Goal: Communication & Community: Answer question/provide support

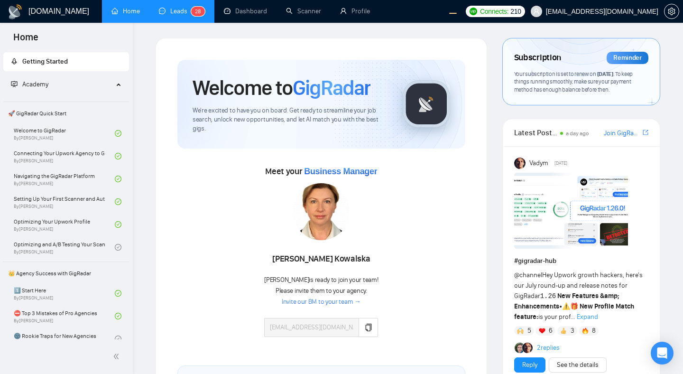
click at [173, 7] on link "Leads 2 8" at bounding box center [182, 11] width 46 height 8
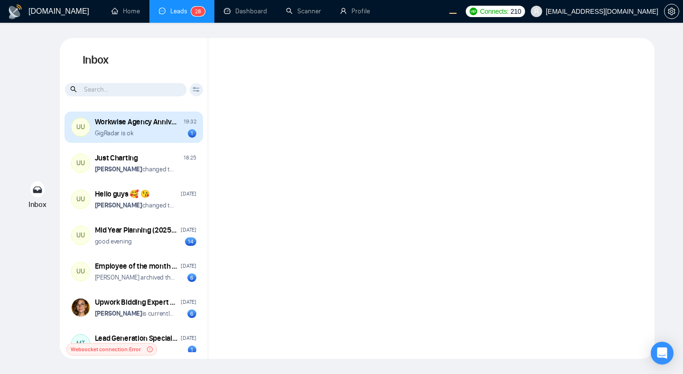
click at [160, 133] on div "GigRadar is ok 1" at bounding box center [145, 132] width 101 height 9
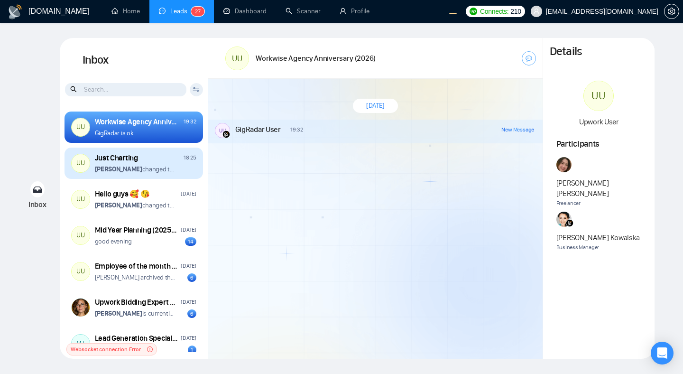
click at [172, 172] on p "Andrian Marsella changed the room name from "Internal Discussion" to "Just Char…" at bounding box center [135, 169] width 81 height 9
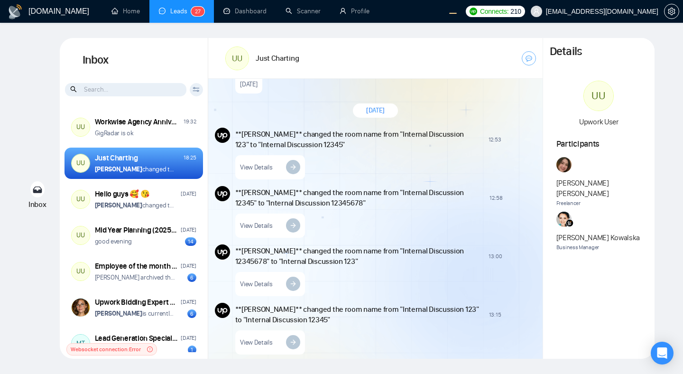
scroll to position [2278, 0]
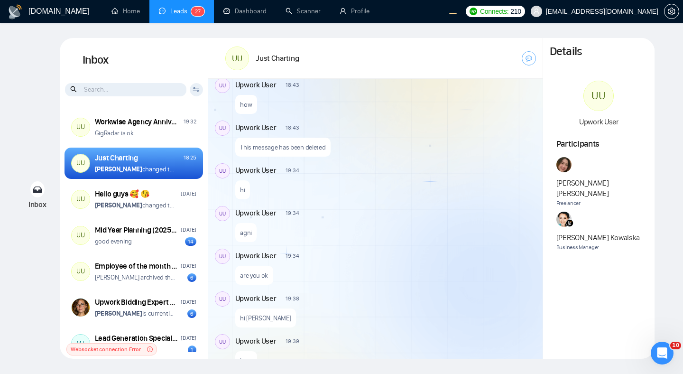
scroll to position [1617, 0]
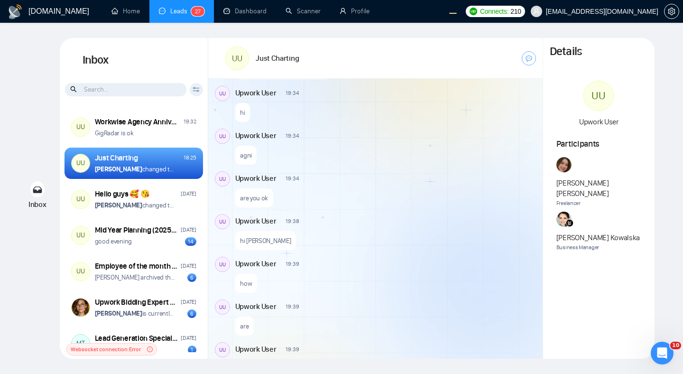
click at [246, 156] on p "agni" at bounding box center [246, 155] width 12 height 9
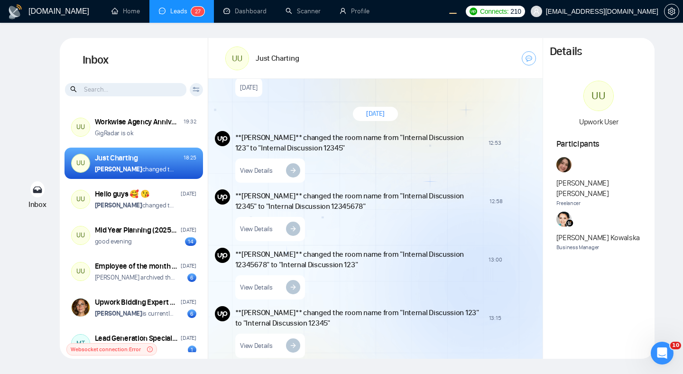
scroll to position [1996, 0]
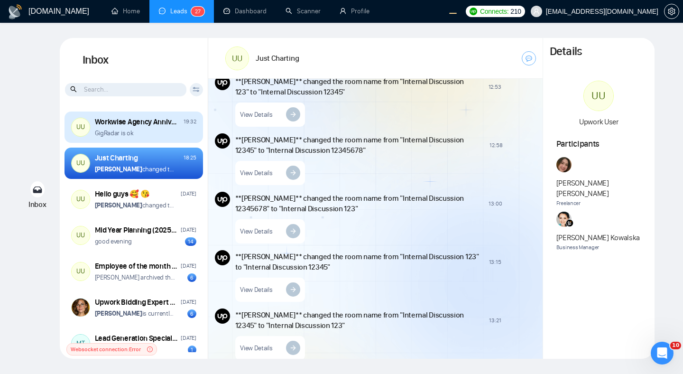
click at [161, 130] on div "GigRadar is ok" at bounding box center [145, 132] width 101 height 9
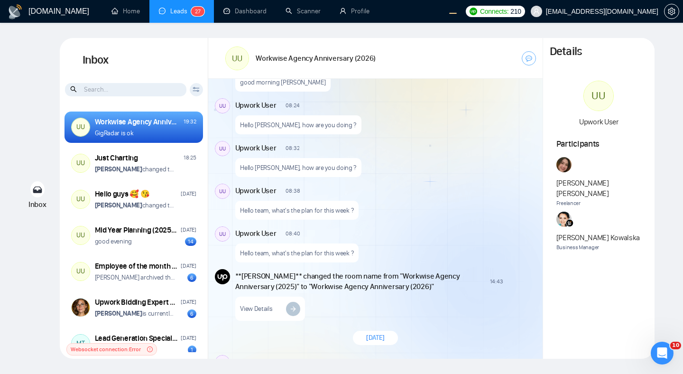
scroll to position [963, 0]
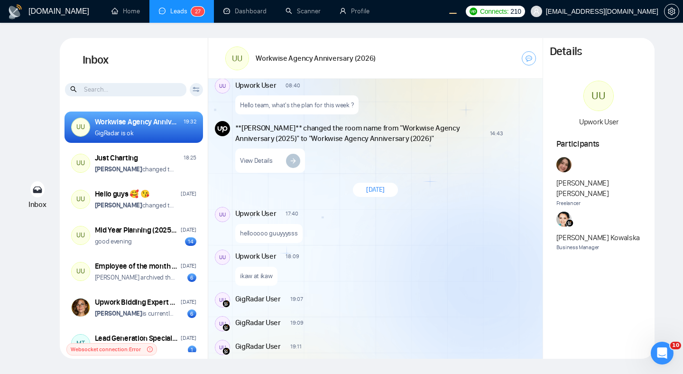
scroll to position [1169, 0]
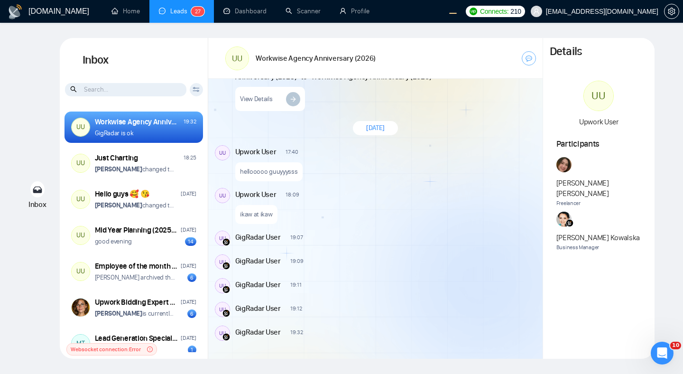
click at [244, 243] on div "GigRadar User 19:07 New Message" at bounding box center [385, 238] width 301 height 17
click at [366, 147] on div "New Message" at bounding box center [418, 151] width 229 height 8
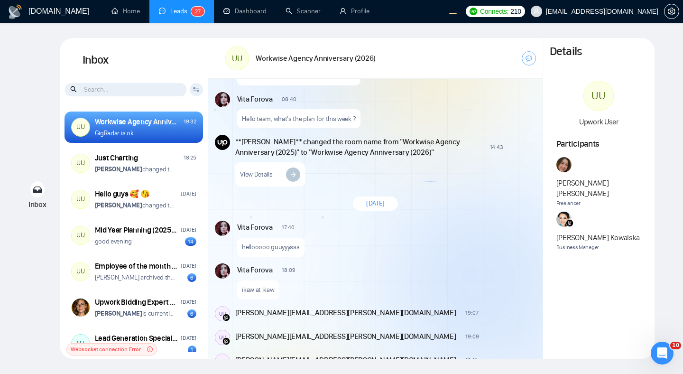
scroll to position [1071, 0]
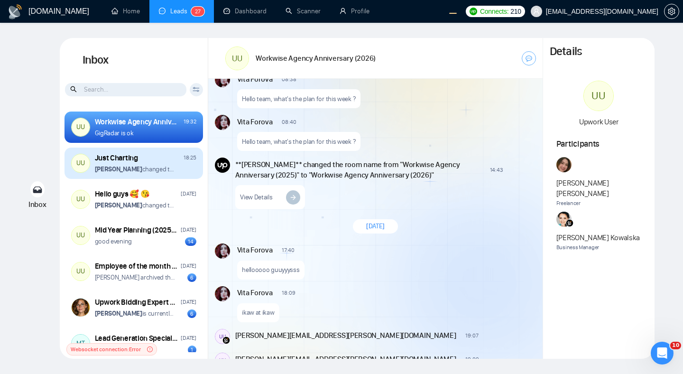
click at [167, 164] on div "Just Charting 18:25 [PERSON_NAME] changed the room name from "Internal Discussi…" at bounding box center [145, 163] width 101 height 21
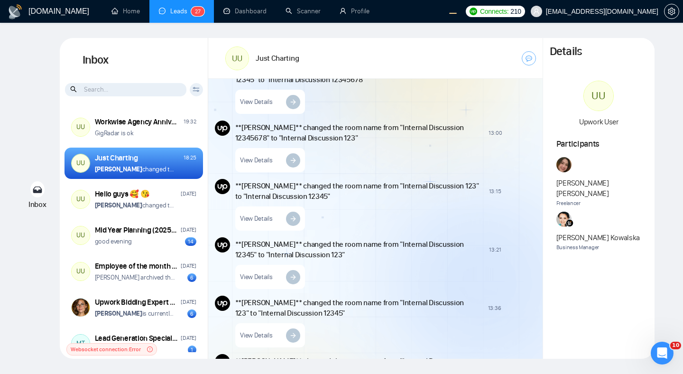
scroll to position [1865, 0]
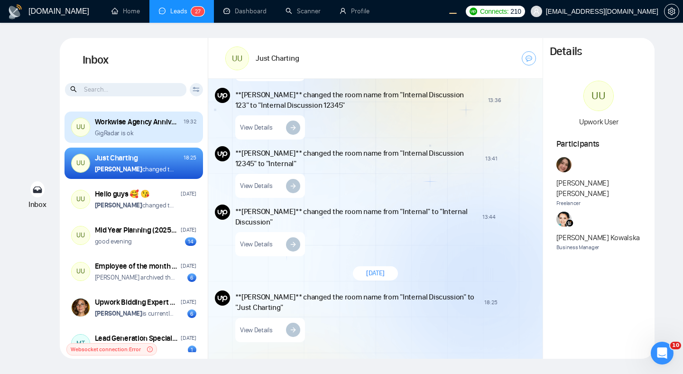
click at [160, 132] on div "GigRadar is ok" at bounding box center [145, 132] width 101 height 9
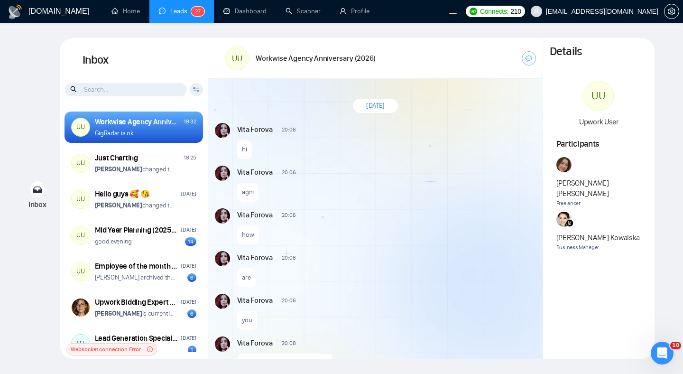
scroll to position [603, 0]
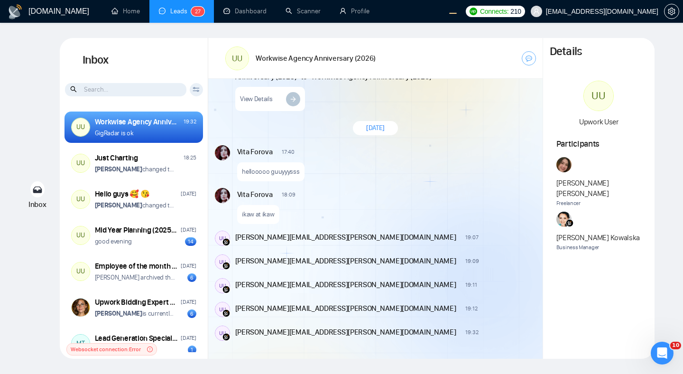
click at [464, 194] on div "New Message" at bounding box center [418, 194] width 232 height 8
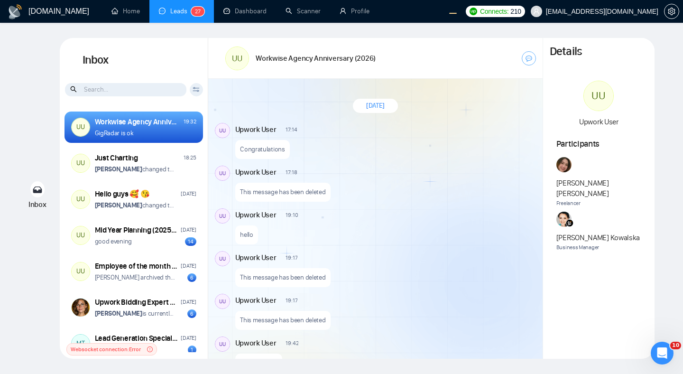
click at [411, 210] on div "New Message" at bounding box center [418, 214] width 229 height 8
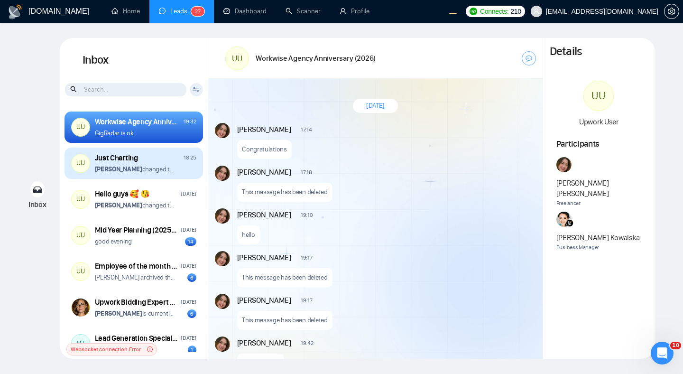
click at [167, 161] on div "Just Charting 18:25" at bounding box center [145, 158] width 101 height 10
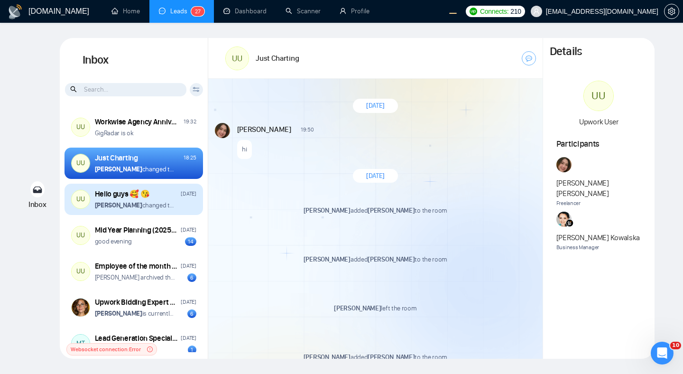
click at [154, 205] on p "Andrian Marsella changed the room name from "Hello guys ��" to "Hello guys �� �…" at bounding box center [135, 205] width 81 height 9
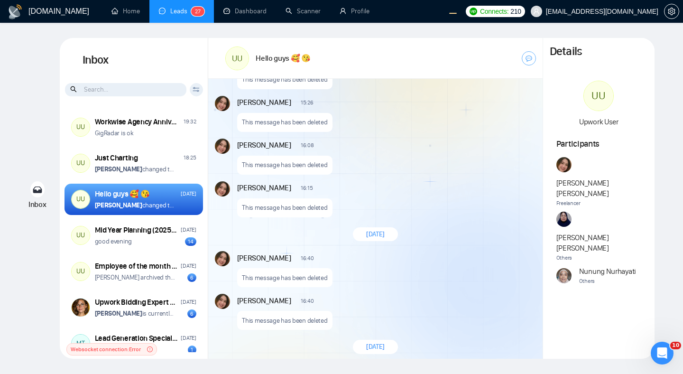
scroll to position [732, 0]
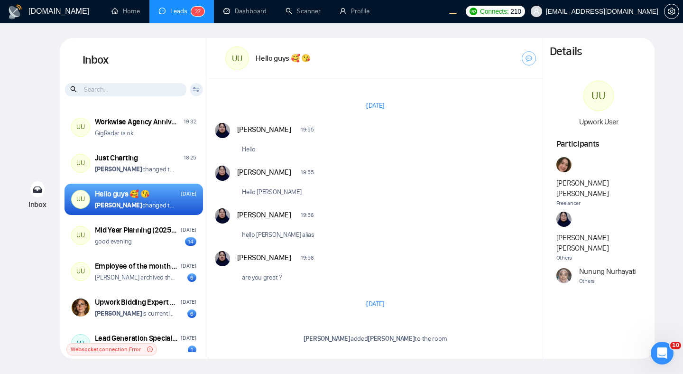
scroll to position [732, 0]
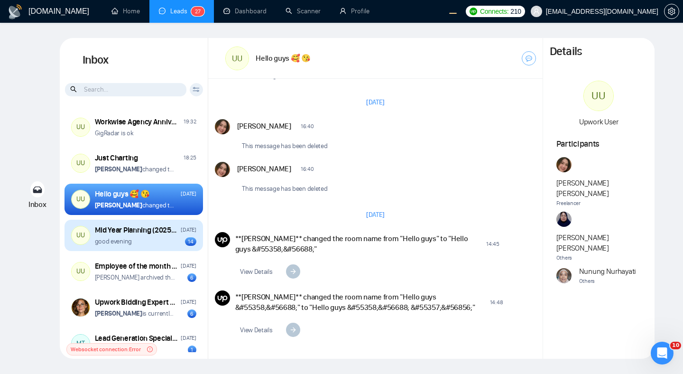
click at [160, 244] on div "good evening 14" at bounding box center [145, 241] width 101 height 9
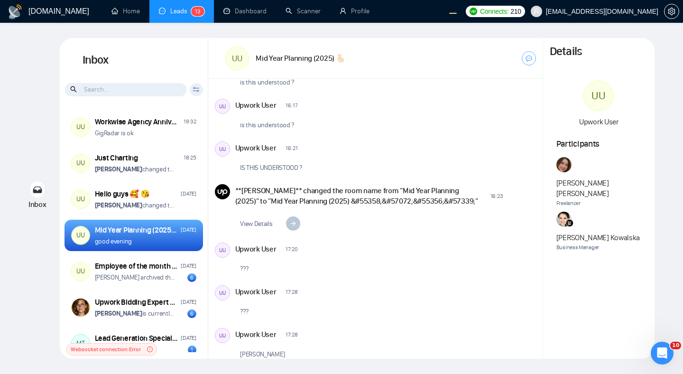
scroll to position [387, 0]
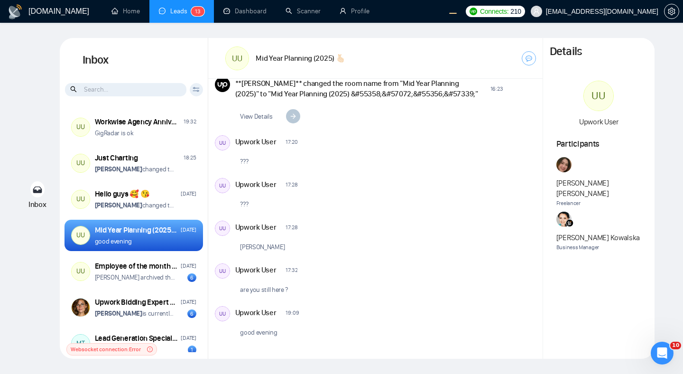
click at [437, 149] on div "Upwork User 17:20 New Message ???" at bounding box center [385, 153] width 301 height 36
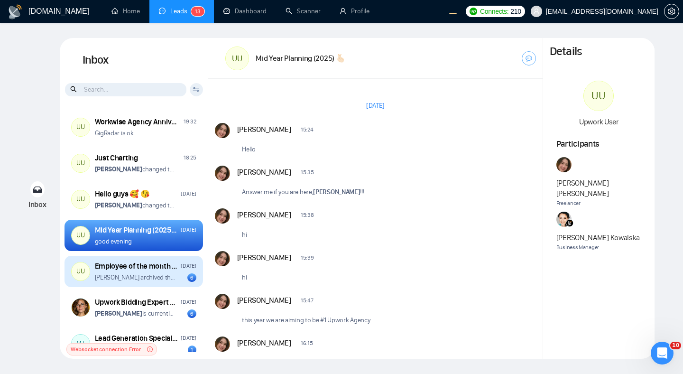
scroll to position [12, 0]
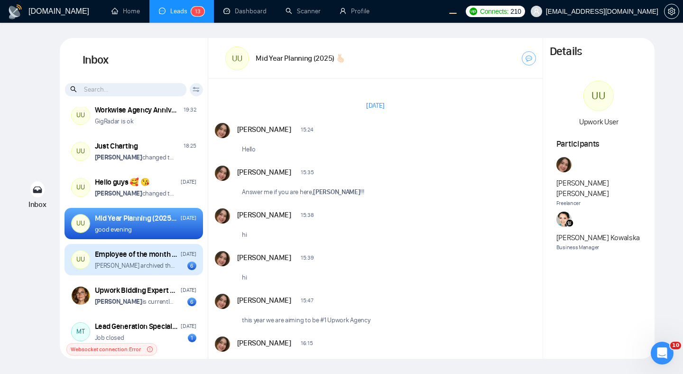
click at [162, 268] on p "[PERSON_NAME] archived the room" at bounding box center [135, 265] width 81 height 9
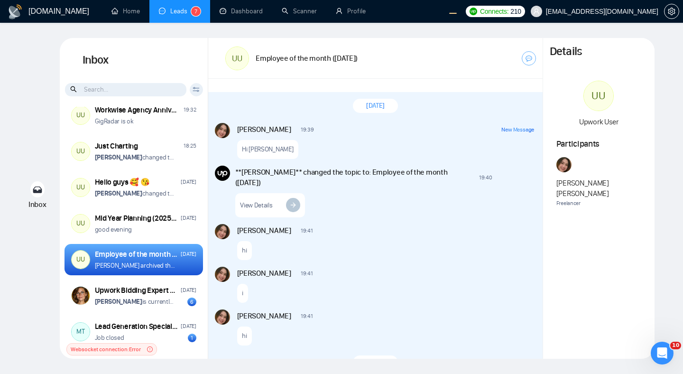
scroll to position [78, 0]
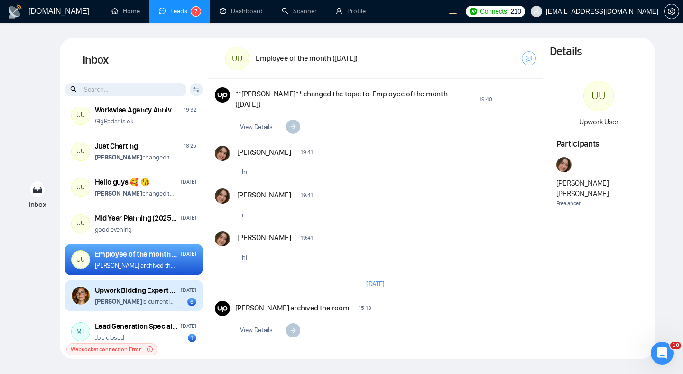
click at [153, 297] on p "[PERSON_NAME] is currently restricted from this conversation" at bounding box center [135, 301] width 81 height 9
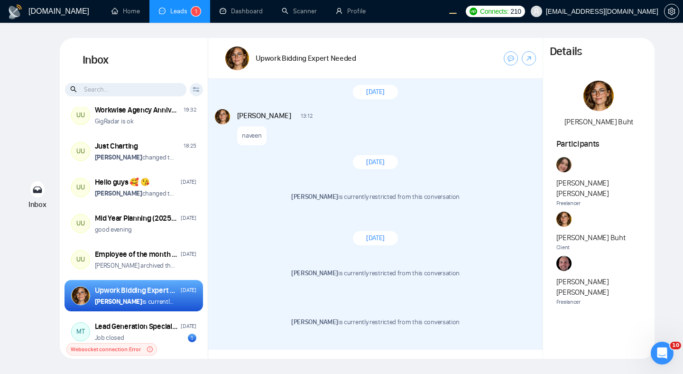
scroll to position [173, 0]
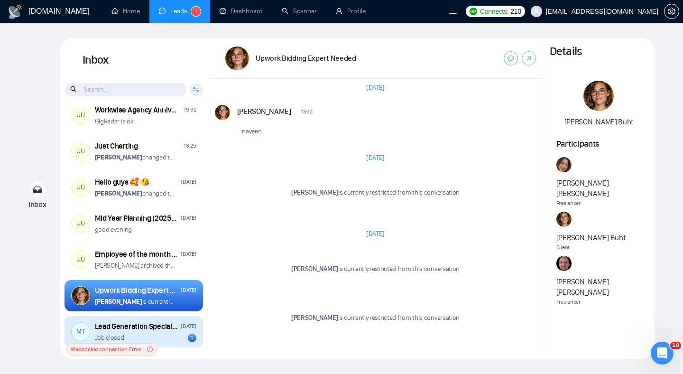
click at [172, 336] on div "Job closed 1" at bounding box center [145, 337] width 101 height 9
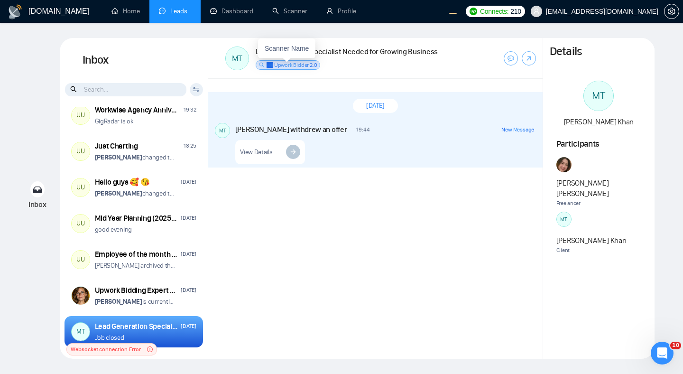
click at [282, 66] on span "✅ Upwork Bidder 2.0" at bounding box center [291, 65] width 51 height 7
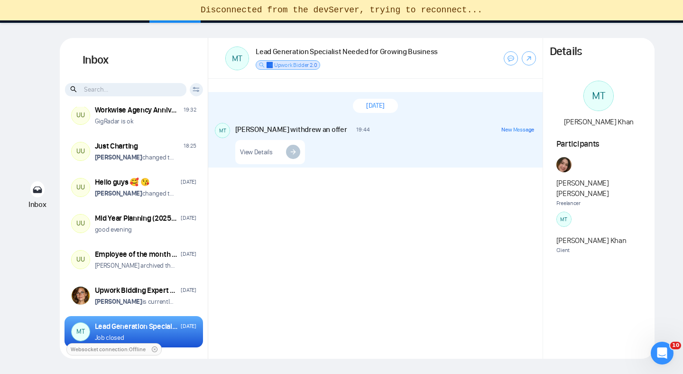
click at [364, 210] on div "[DATE] MT [PERSON_NAME] withdrew an offer 19:44 New Message View Details" at bounding box center [375, 219] width 334 height 280
